Goal: Communication & Community: Answer question/provide support

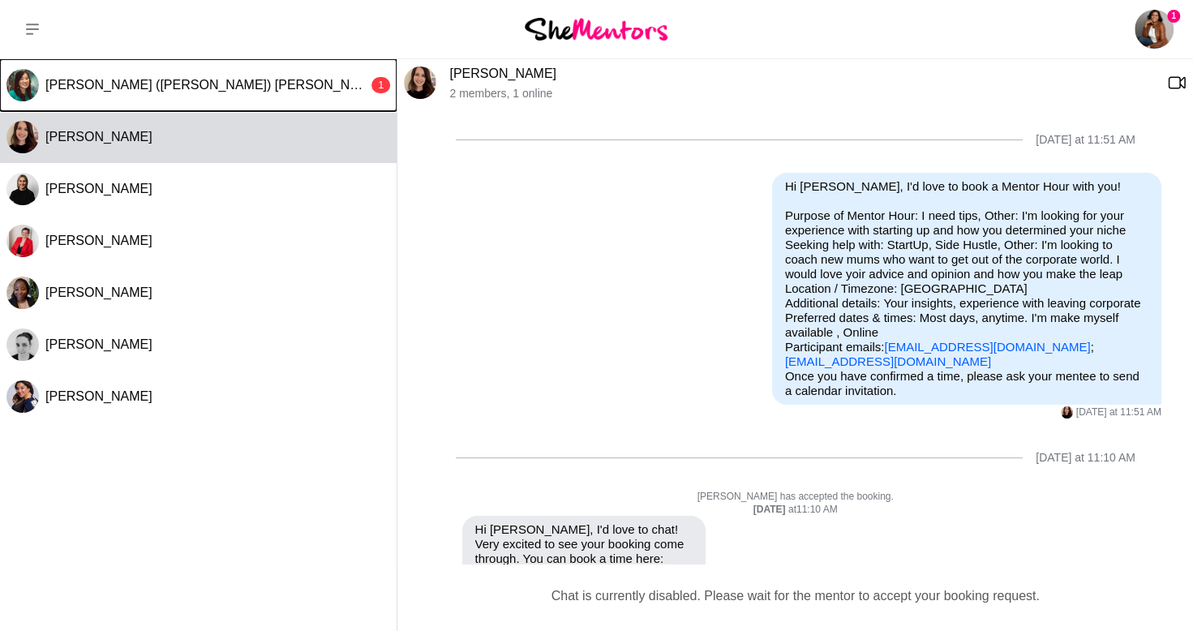
click at [139, 92] on span "[PERSON_NAME] ([PERSON_NAME]) [PERSON_NAME]" at bounding box center [213, 85] width 336 height 14
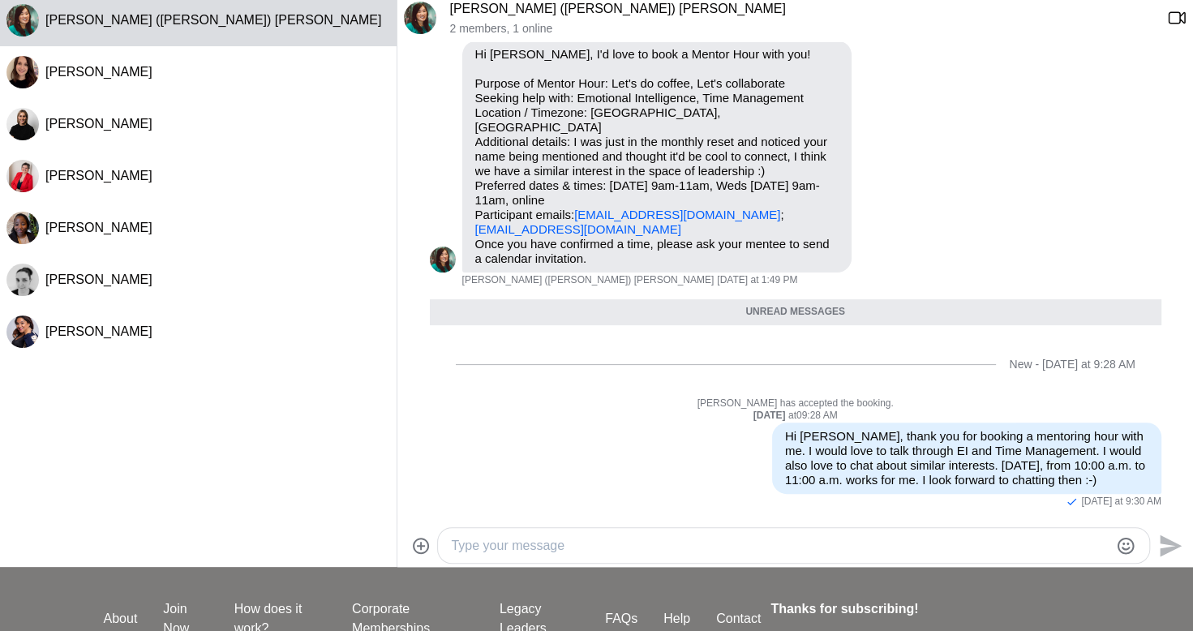
scroll to position [62, 0]
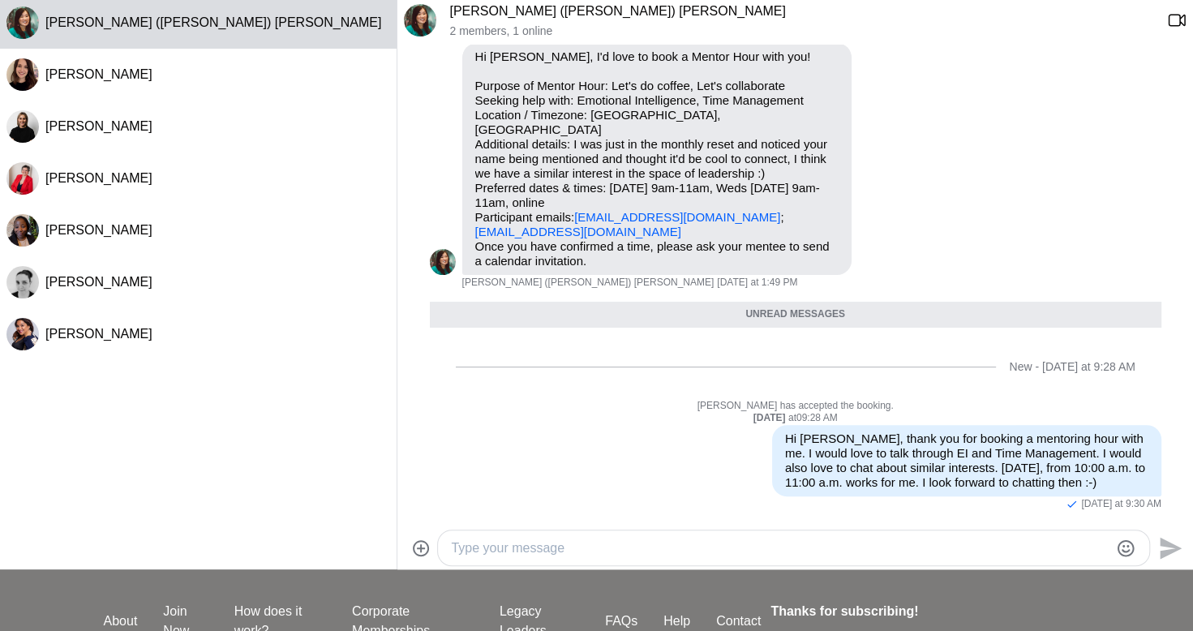
click at [869, 311] on div "Unread messages" at bounding box center [796, 315] width 732 height 26
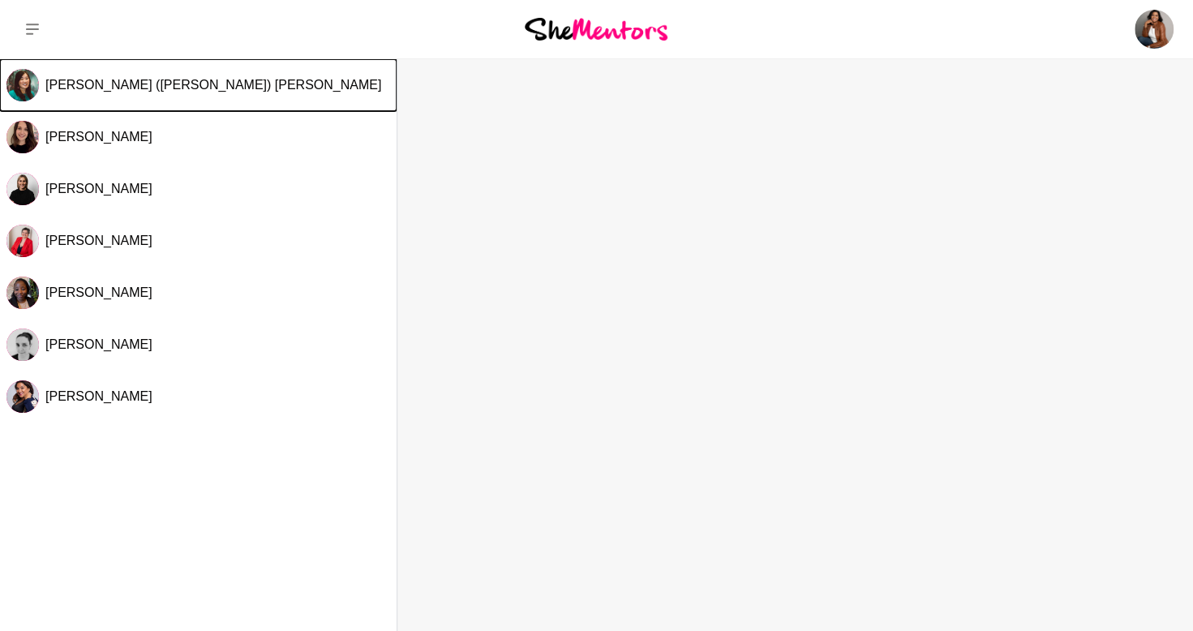
click at [212, 88] on div "[PERSON_NAME] ([PERSON_NAME]) [PERSON_NAME]" at bounding box center [217, 85] width 345 height 16
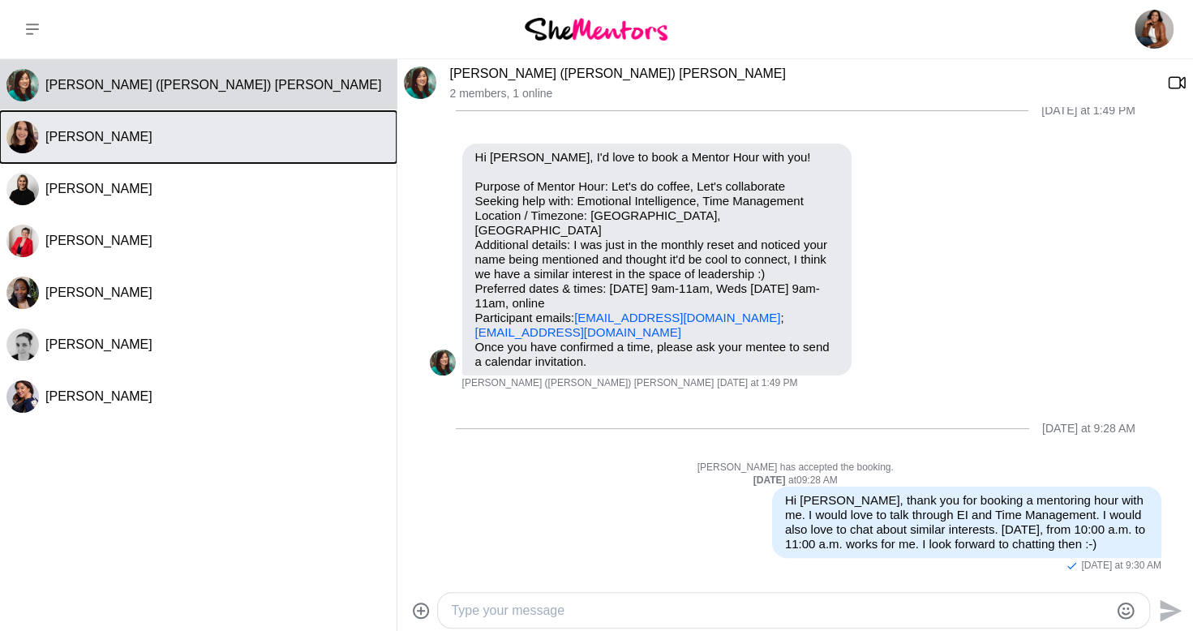
click at [164, 129] on div "[PERSON_NAME]" at bounding box center [217, 137] width 345 height 16
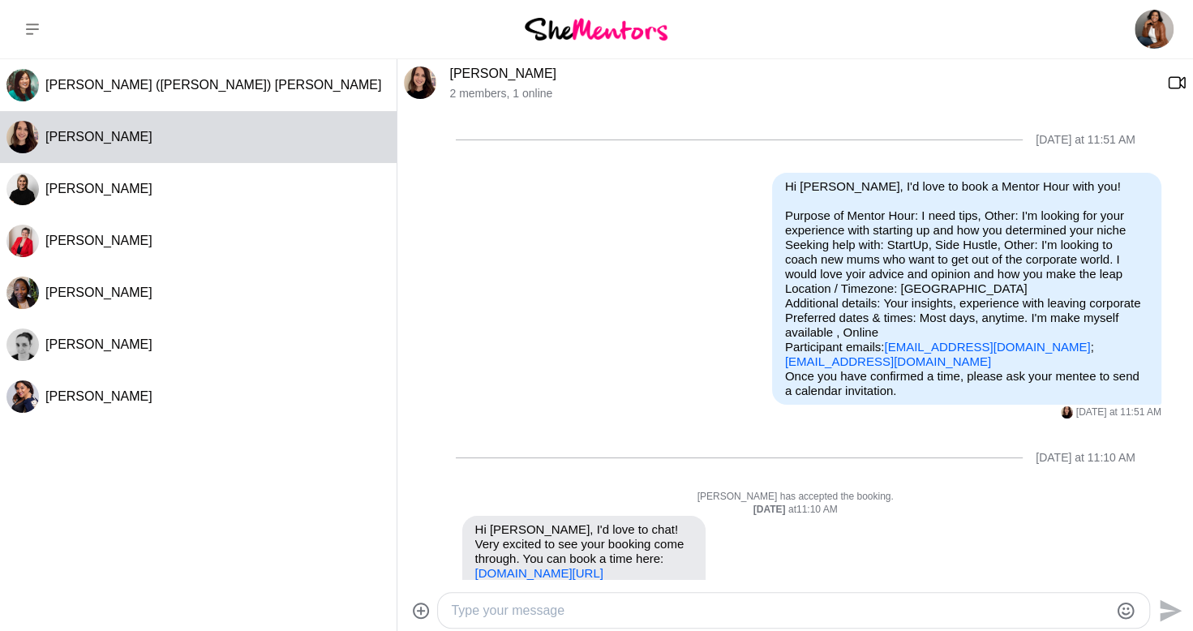
scroll to position [73, 0]
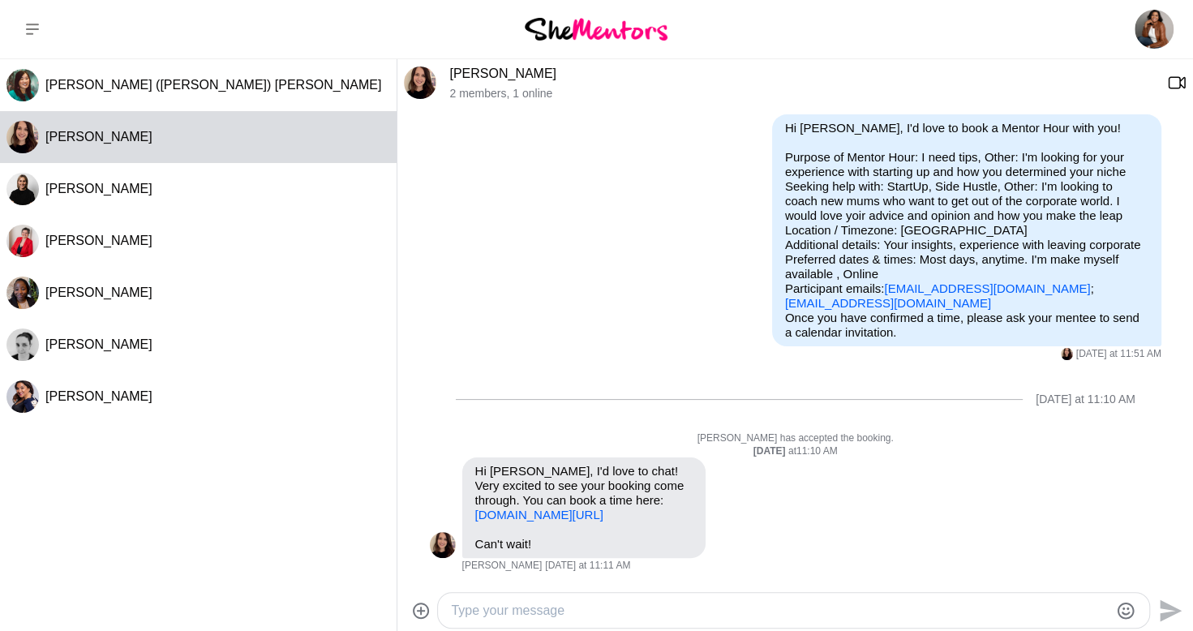
click at [594, 614] on textarea "Type your message" at bounding box center [780, 610] width 658 height 19
click at [587, 607] on textarea "Thanks, [PERSON_NAME]! I'll set y" at bounding box center [780, 610] width 658 height 19
type textarea "Thanks, [PERSON_NAME]! I'll set up a suitable time."
click at [1176, 602] on icon "Send" at bounding box center [1169, 611] width 26 height 26
